Goal: Navigation & Orientation: Find specific page/section

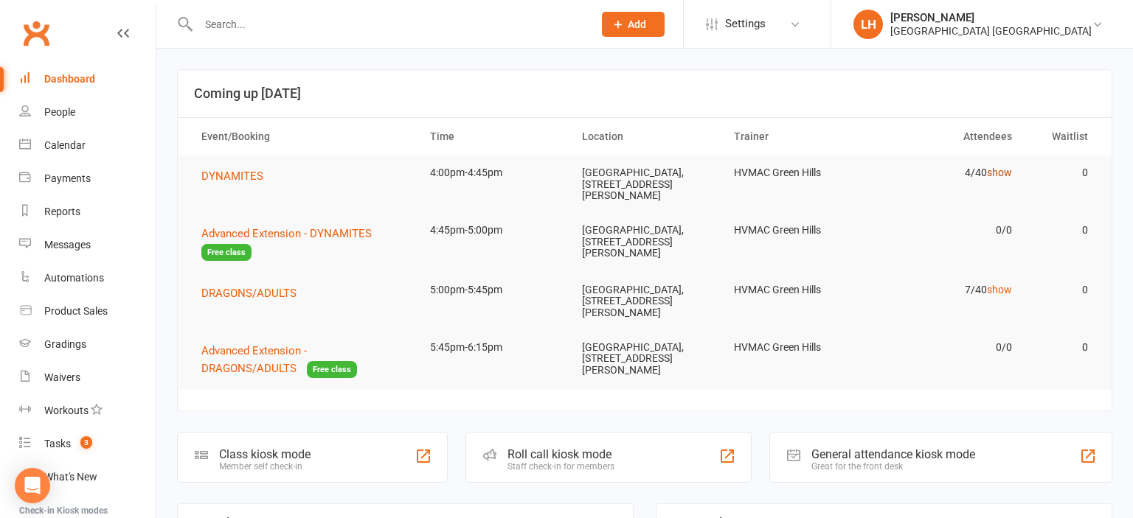
click at [1001, 175] on link "show" at bounding box center [999, 173] width 25 height 12
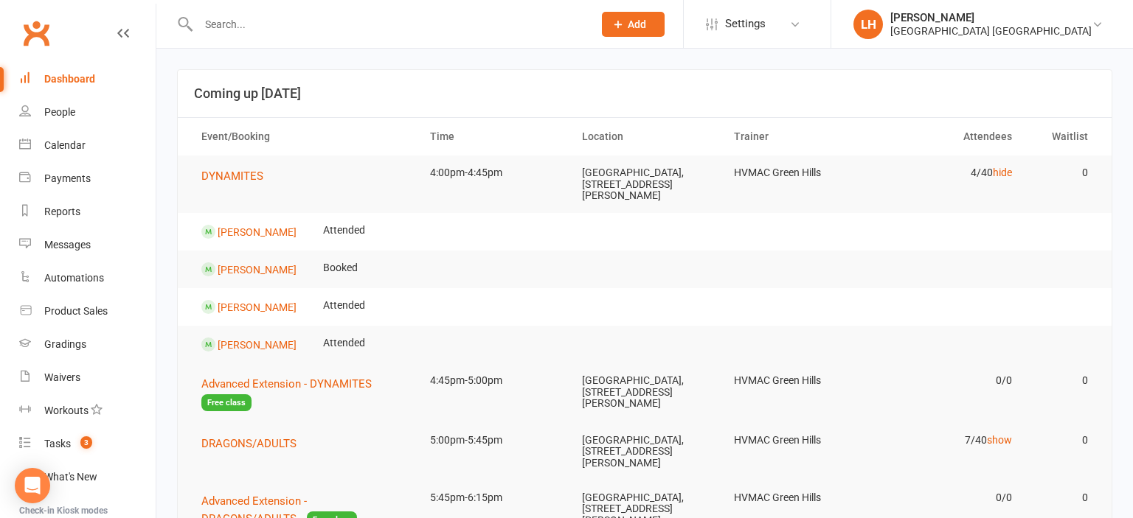
click at [1013, 173] on td "4/40 hide" at bounding box center [948, 173] width 152 height 35
click at [1006, 173] on link "hide" at bounding box center [1001, 173] width 19 height 12
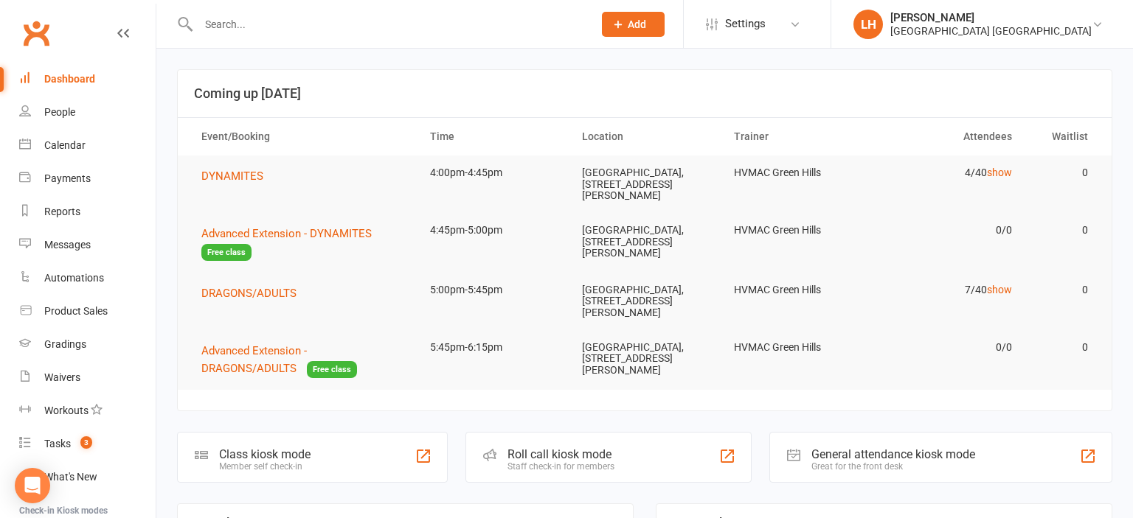
click at [223, 24] on input "text" at bounding box center [388, 24] width 389 height 21
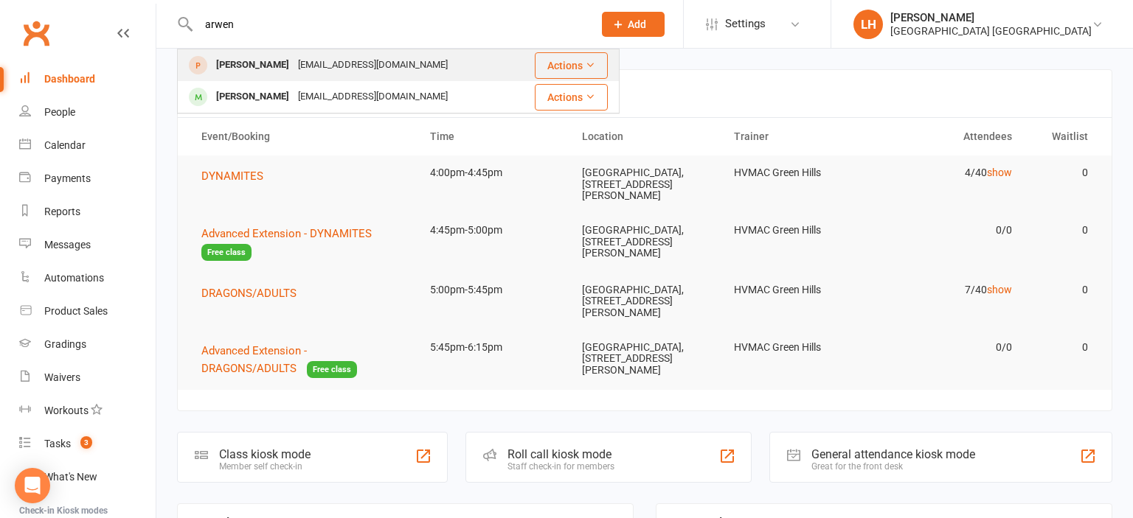
type input "arwen"
click at [293, 63] on div "[EMAIL_ADDRESS][DOMAIN_NAME]" at bounding box center [372, 65] width 159 height 21
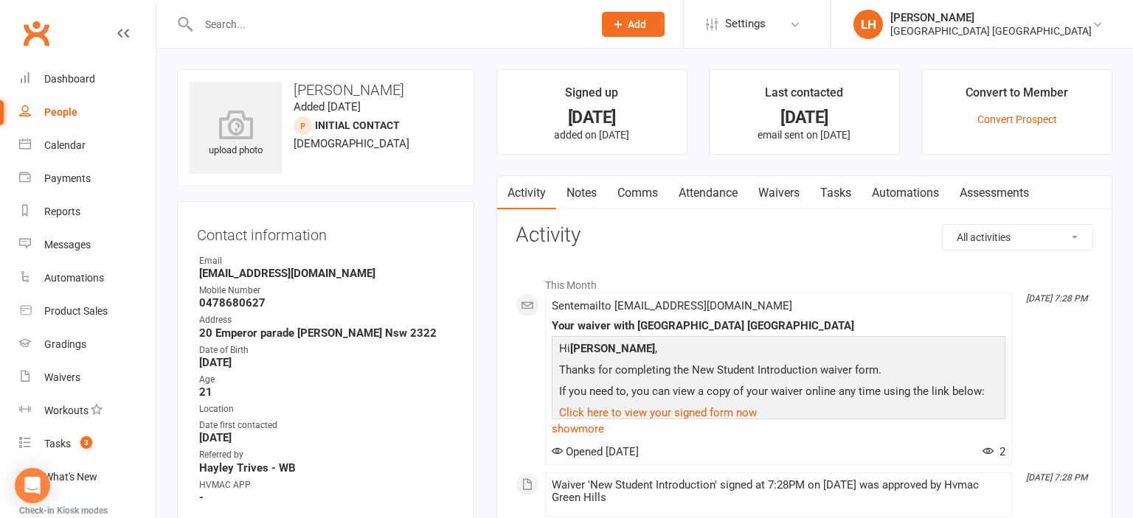
click at [349, 29] on input "text" at bounding box center [388, 24] width 389 height 21
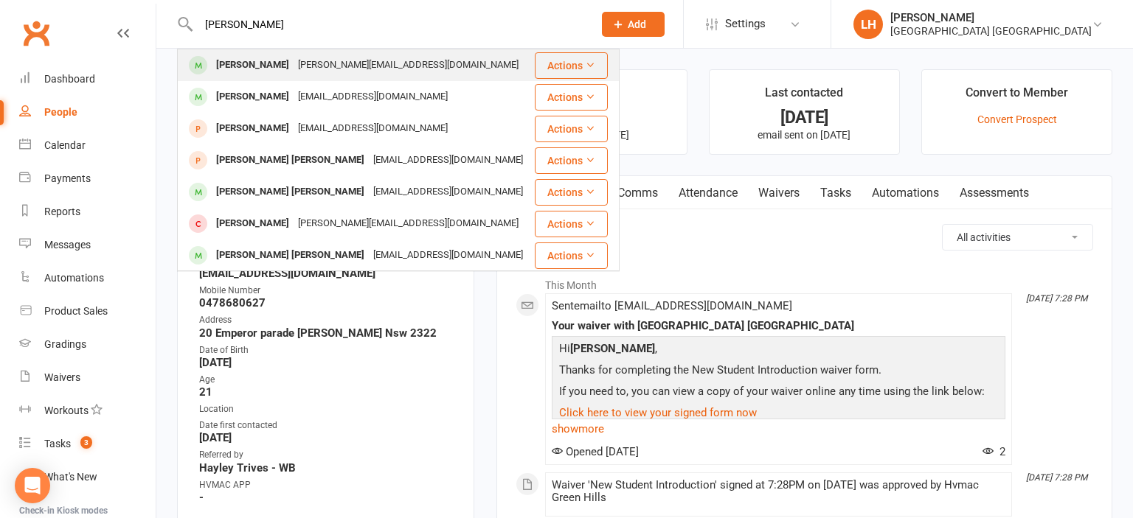
type input "[PERSON_NAME]"
click at [293, 69] on div "[PERSON_NAME][EMAIL_ADDRESS][DOMAIN_NAME]" at bounding box center [407, 65] width 229 height 21
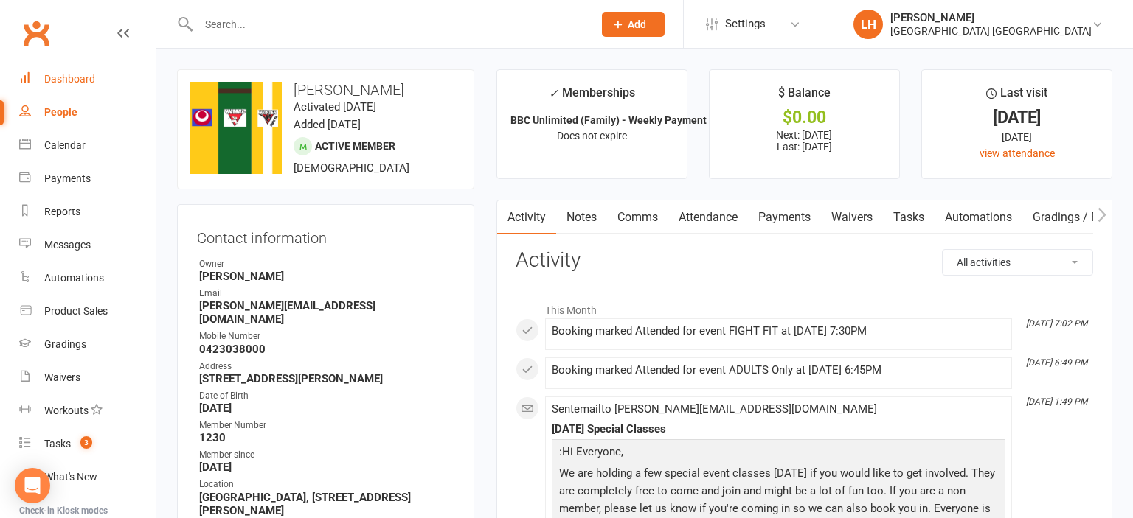
click at [73, 77] on div "Dashboard" at bounding box center [69, 79] width 51 height 12
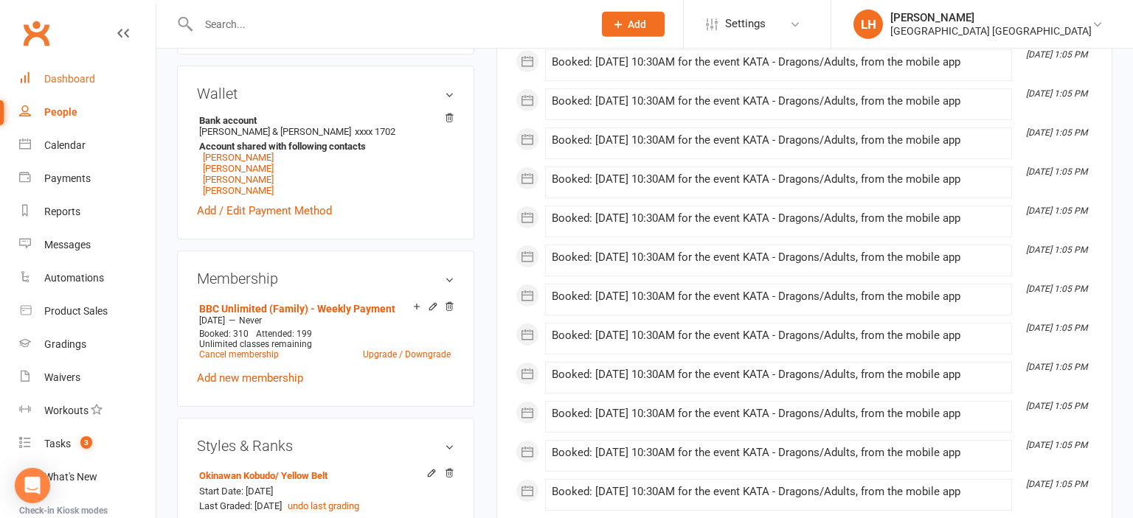
scroll to position [622, 0]
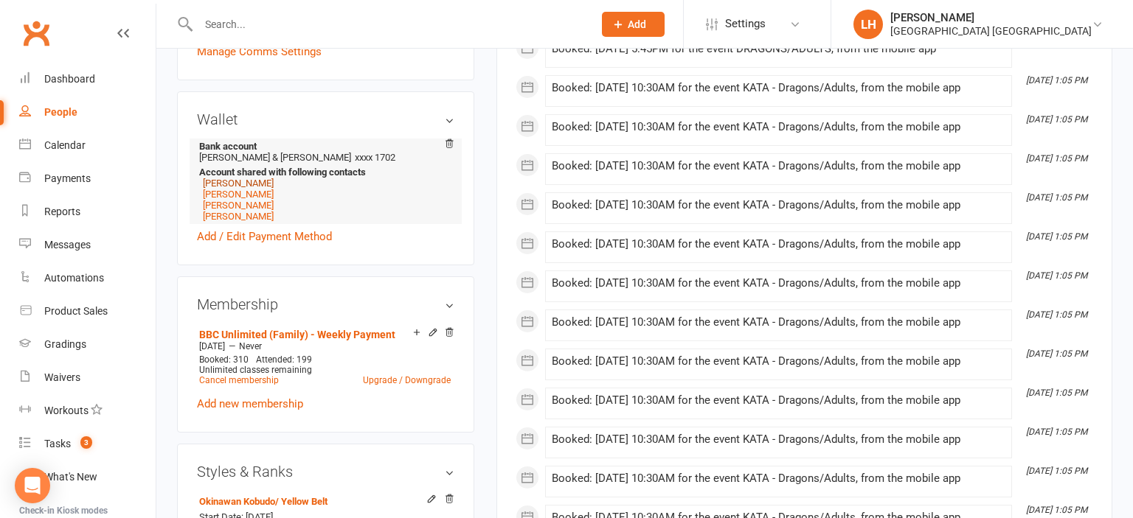
click at [234, 178] on link "[PERSON_NAME]" at bounding box center [238, 183] width 71 height 11
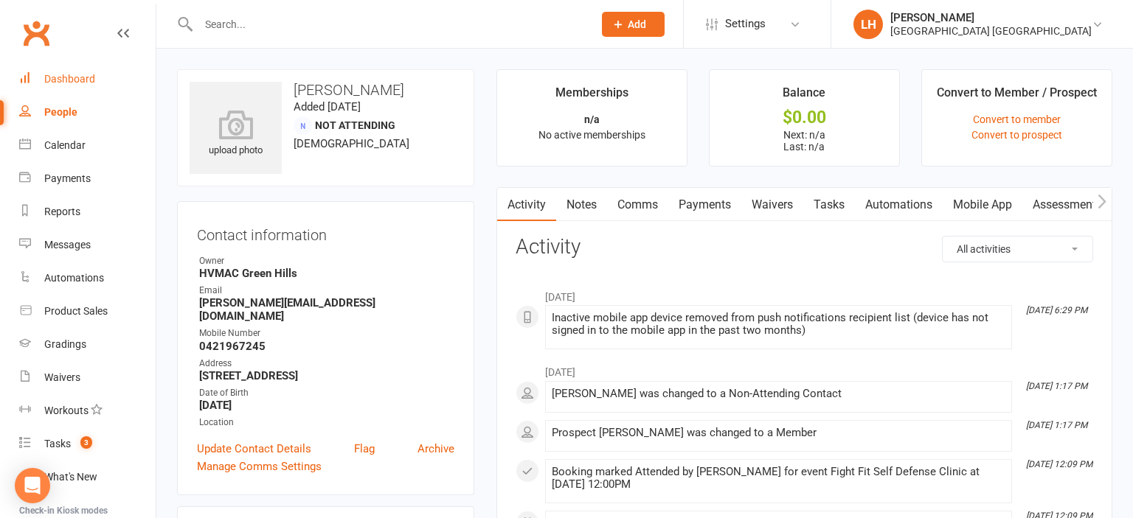
click at [71, 77] on div "Dashboard" at bounding box center [69, 79] width 51 height 12
